Goal: Task Accomplishment & Management: Complete application form

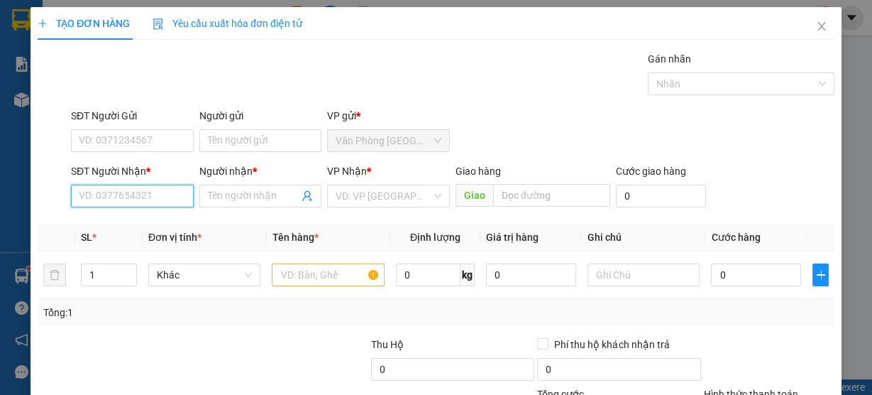
click at [155, 205] on input "SĐT Người Nhận *" at bounding box center [132, 196] width 123 height 23
type input "0932537386"
click at [152, 224] on div "0932537386 - hiếu" at bounding box center [131, 224] width 104 height 16
type input "hiếu"
type input "0932537386"
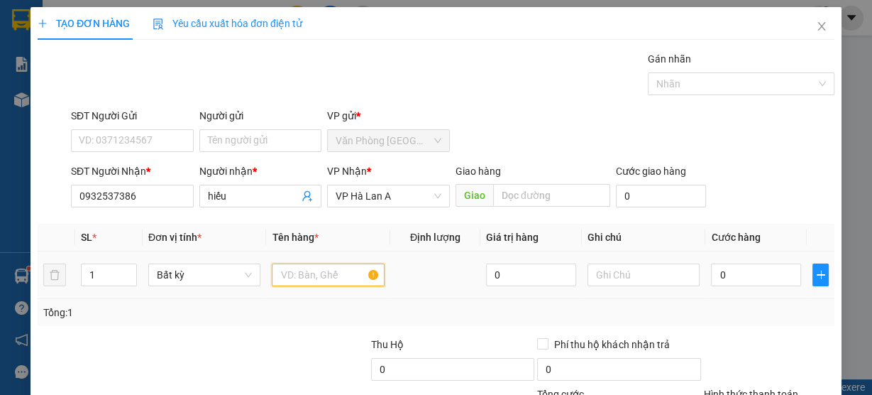
click at [289, 273] on input "text" at bounding box center [328, 274] width 113 height 23
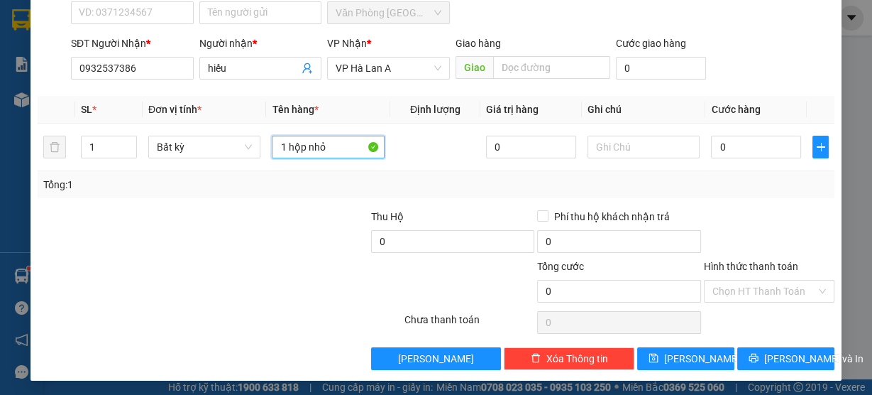
scroll to position [128, 0]
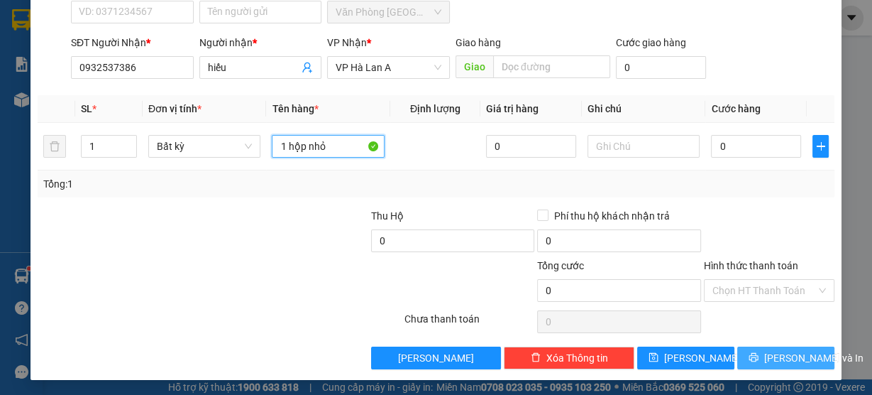
type input "1 hộp nhỏ"
click at [788, 359] on span "[PERSON_NAME] và In" at bounding box center [813, 358] width 99 height 16
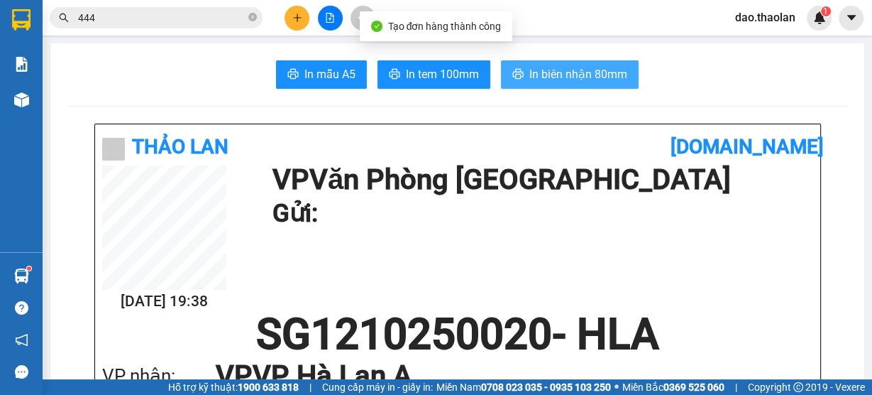
click at [572, 65] on button "In biên nhận 80mm" at bounding box center [570, 74] width 138 height 28
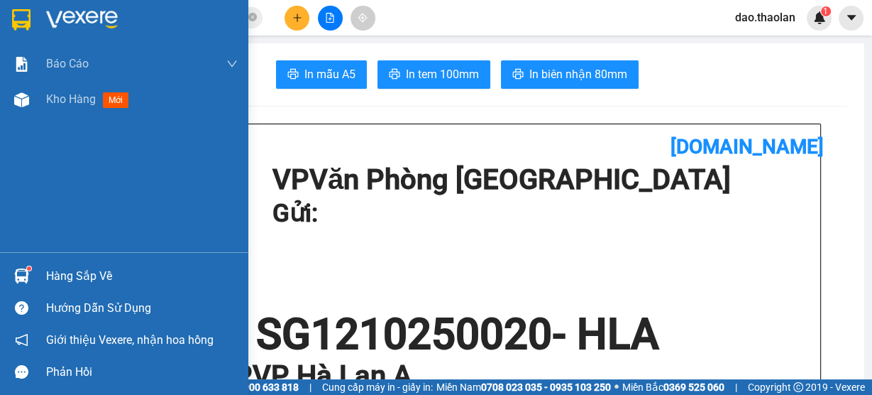
click at [23, 18] on img at bounding box center [21, 19] width 18 height 21
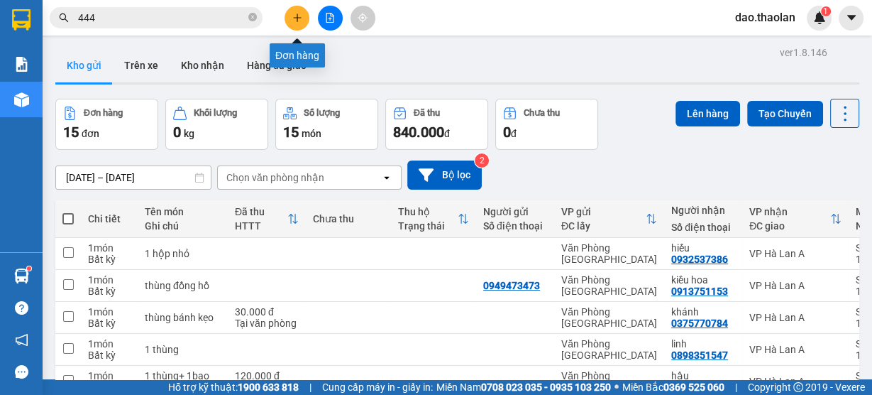
click at [295, 19] on icon "plus" at bounding box center [297, 18] width 10 height 10
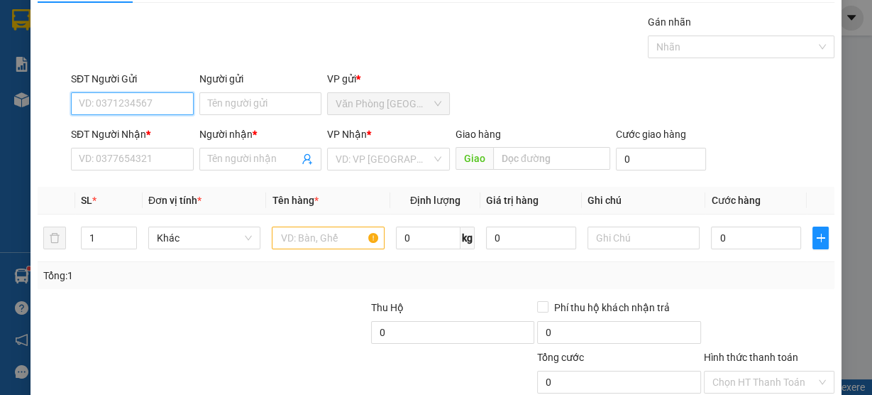
scroll to position [57, 0]
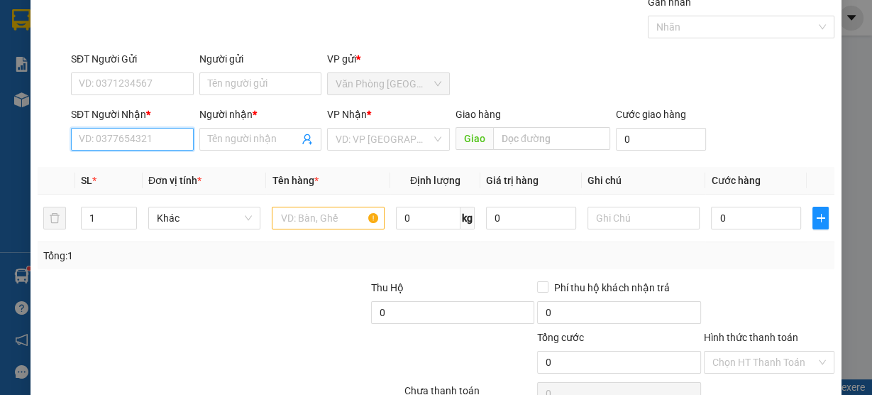
click at [136, 138] on input "SĐT Người Nhận *" at bounding box center [132, 139] width 123 height 23
type input "0"
click at [125, 164] on div "0905206699 - quang" at bounding box center [131, 167] width 104 height 16
type input "0905206699"
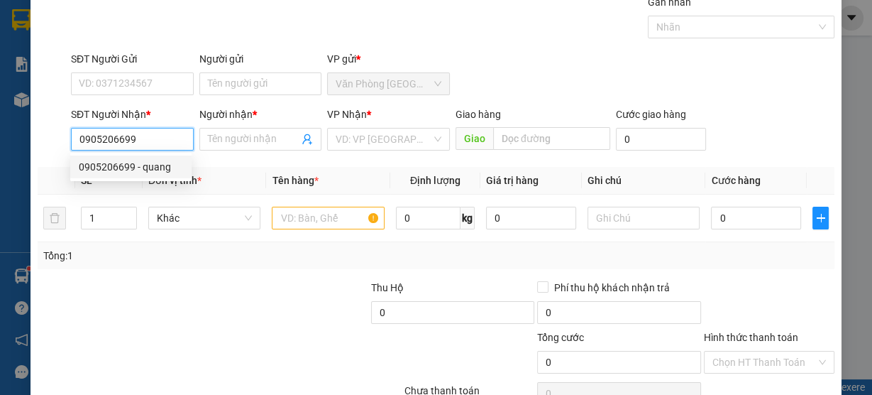
type input "quang"
type input "0905206699"
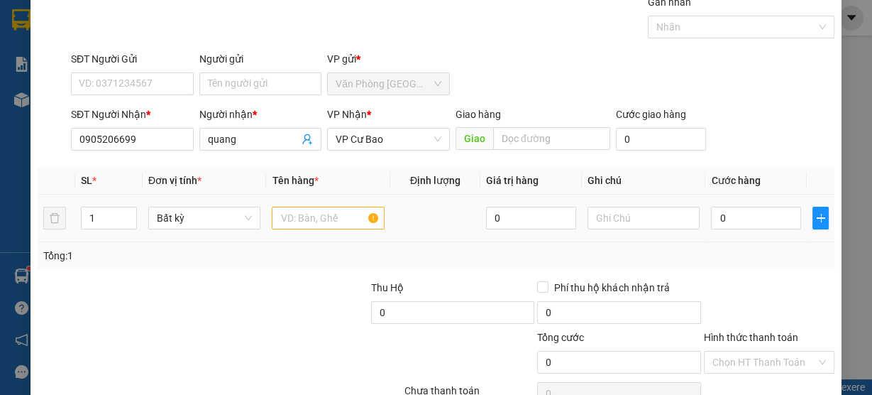
click at [314, 234] on td at bounding box center [328, 218] width 124 height 48
click at [304, 214] on input "text" at bounding box center [328, 218] width 113 height 23
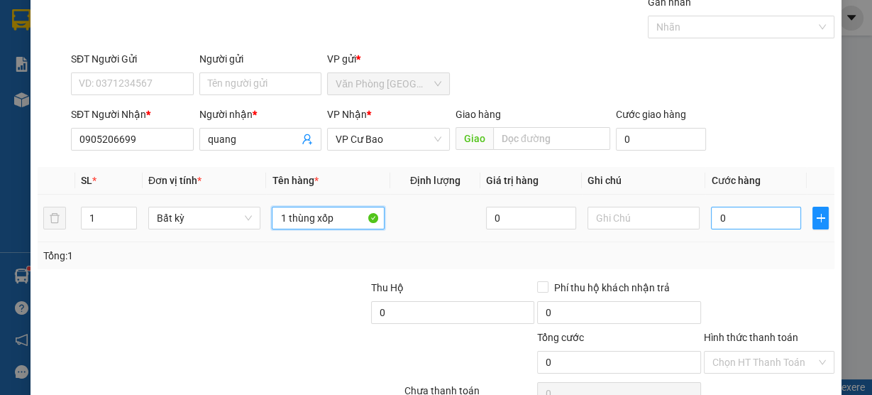
type input "1 thùng xốp"
click at [735, 216] on input "0" at bounding box center [756, 218] width 90 height 23
type input "5"
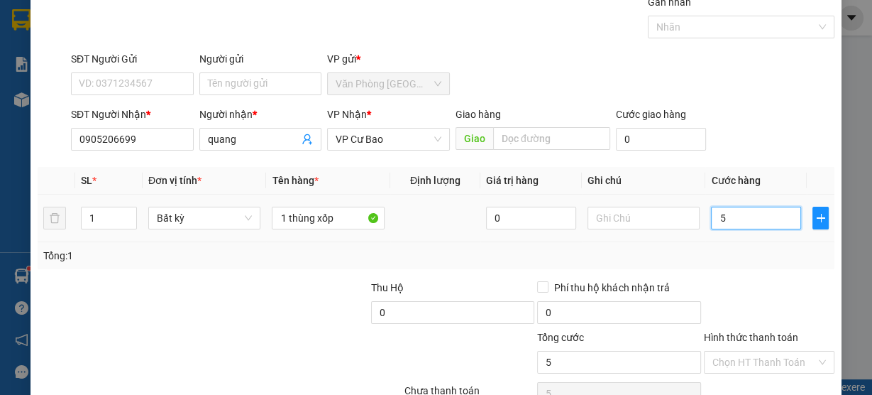
type input "50"
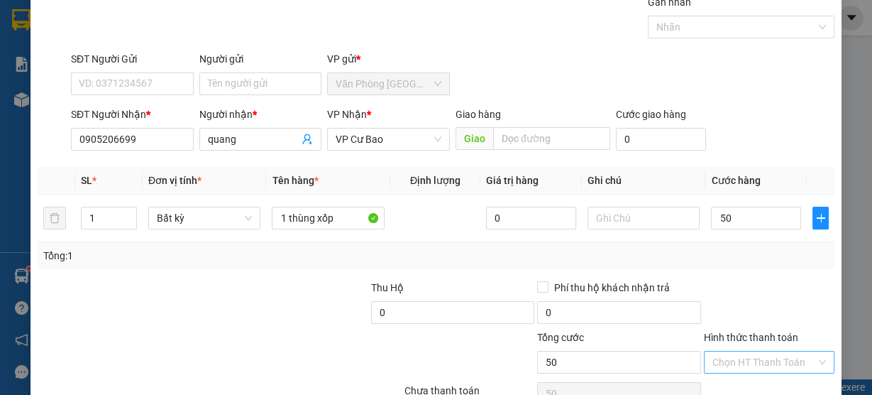
type input "50.000"
click at [756, 358] on input "Hình thức thanh toán" at bounding box center [764, 361] width 104 height 21
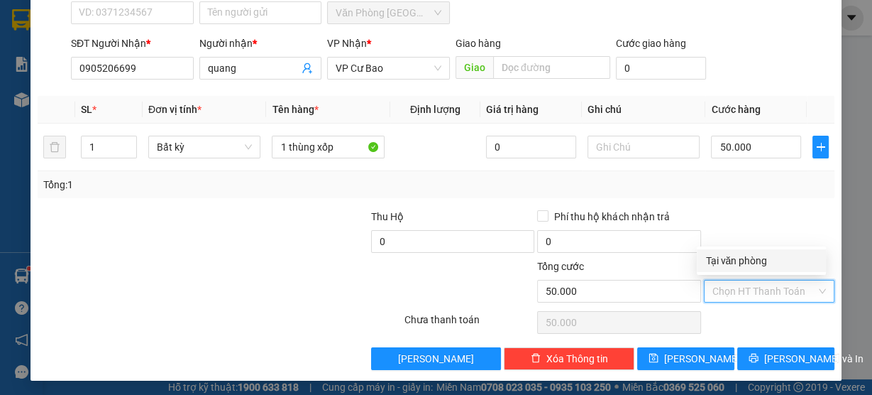
scroll to position [128, 0]
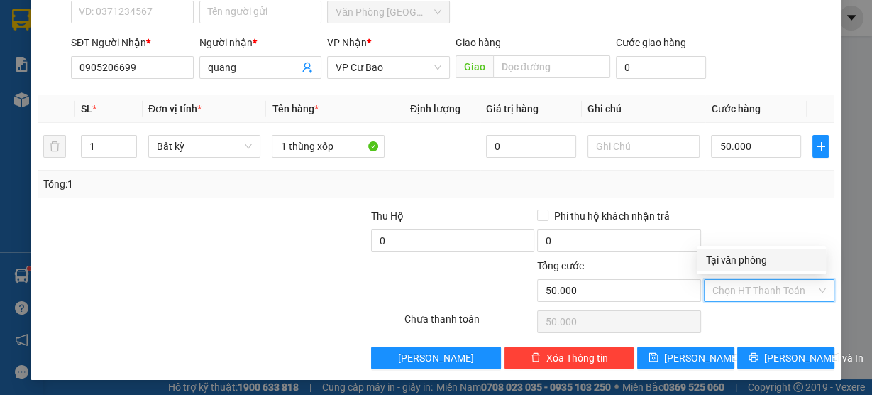
click at [759, 290] on input "Hình thức thanh toán" at bounding box center [764, 290] width 104 height 21
click at [740, 286] on input "Hình thức thanh toán" at bounding box center [764, 290] width 104 height 21
click at [745, 260] on div "Tại văn phòng" at bounding box center [761, 260] width 112 height 16
type input "0"
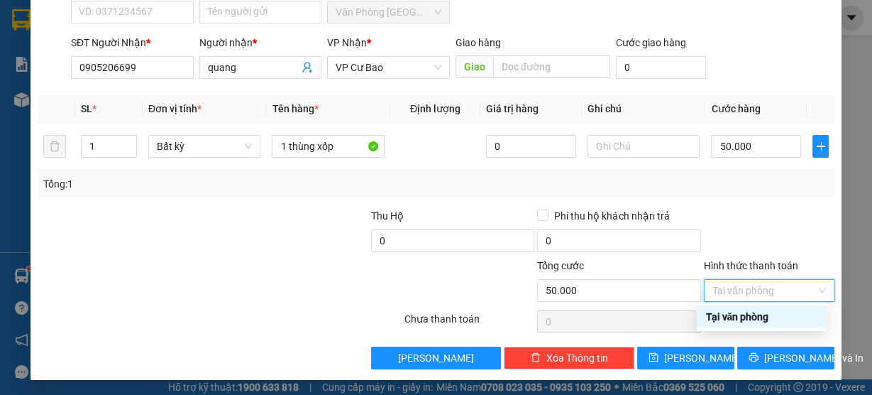
click at [735, 321] on div "Tại văn phòng" at bounding box center [761, 317] width 112 height 16
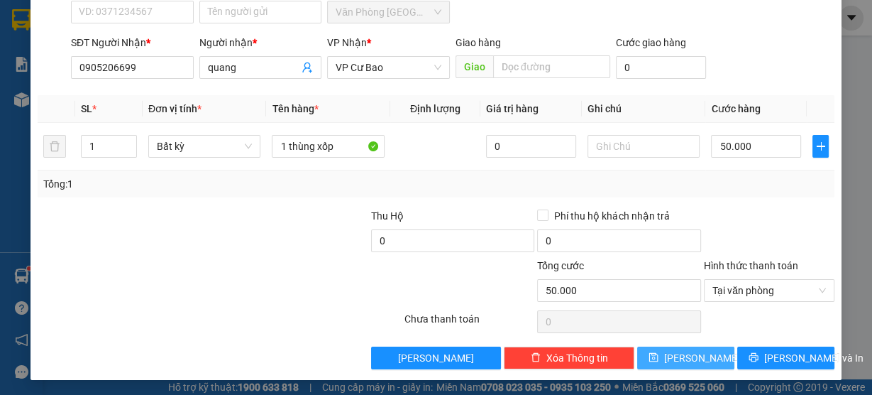
click at [694, 354] on span "[PERSON_NAME]" at bounding box center [702, 358] width 76 height 16
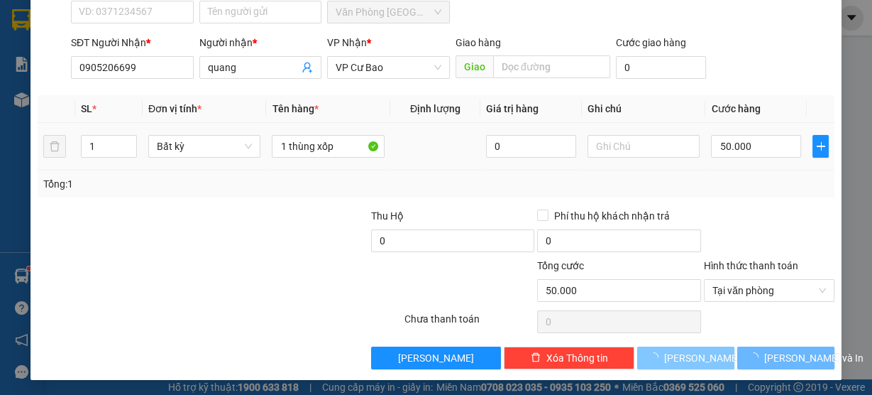
type input "0"
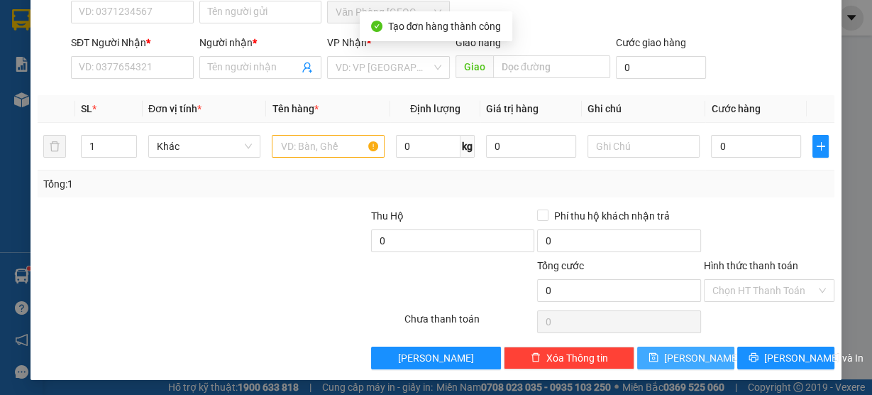
scroll to position [0, 0]
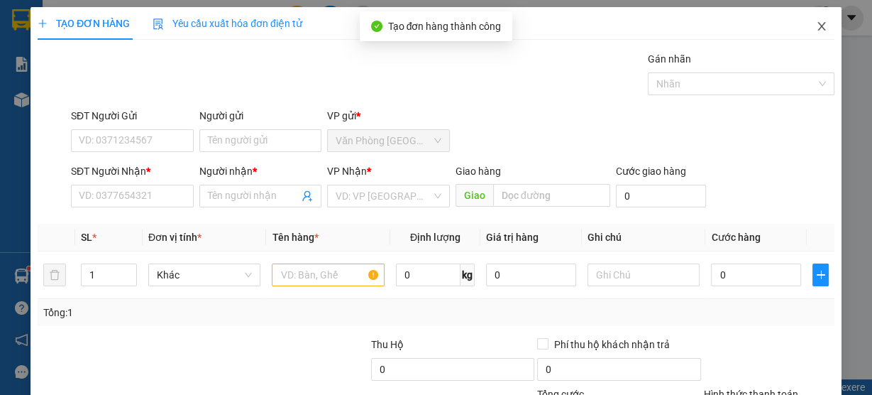
click at [816, 21] on span "Close" at bounding box center [822, 27] width 40 height 40
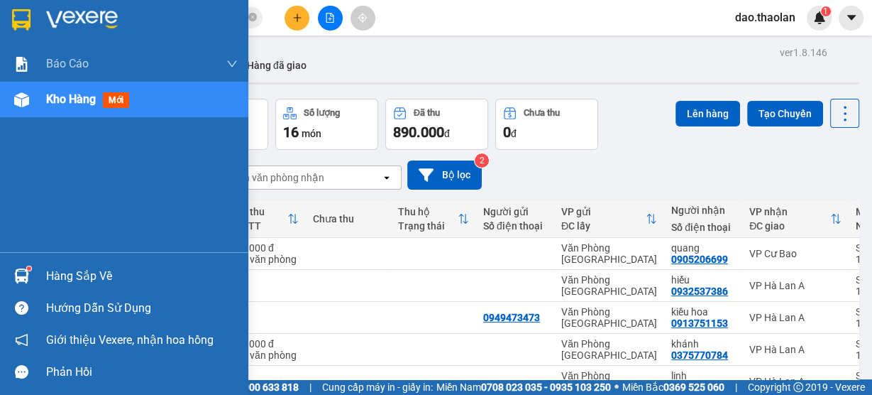
click at [19, 20] on img at bounding box center [21, 19] width 18 height 21
